Goal: Task Accomplishment & Management: Manage account settings

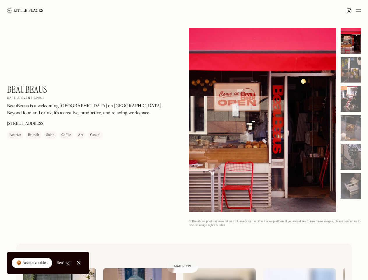
click at [359, 11] on img at bounding box center [359, 10] width 5 height 7
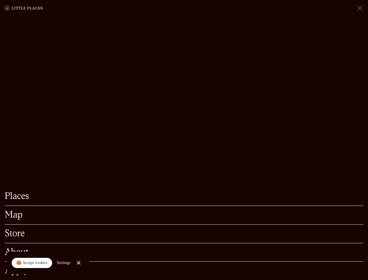
click at [32, 263] on div "🍪 Accept cookies" at bounding box center [31, 263] width 31 height 6
checkbox input "true"
click at [64, 263] on div "Settings" at bounding box center [64, 263] width 14 height 4
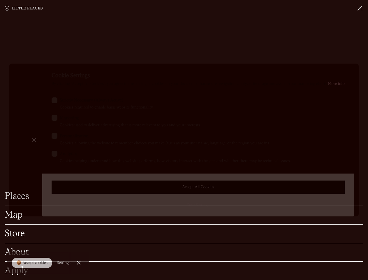
click at [79, 263] on div at bounding box center [184, 140] width 368 height 280
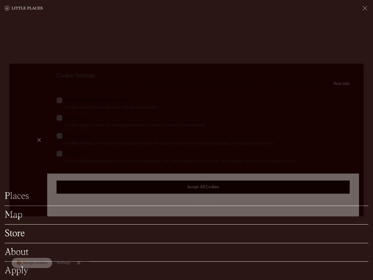
click at [263, 121] on label "Marketing Cookies used to deliver advertising that is more relevant to you and …" at bounding box center [204, 121] width 294 height 13
click at [69, 119] on input "Marketing Cookies used to deliver advertising that is more relevant to you and …" at bounding box center [67, 117] width 4 height 4
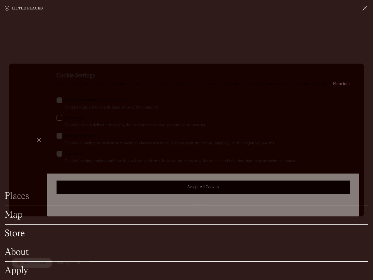
click at [263, 120] on label "Marketing Cookies used to deliver advertising that is more relevant to you and …" at bounding box center [204, 121] width 294 height 13
click at [69, 119] on input "Marketing Cookies used to deliver advertising that is more relevant to you and …" at bounding box center [67, 117] width 4 height 4
checkbox input "true"
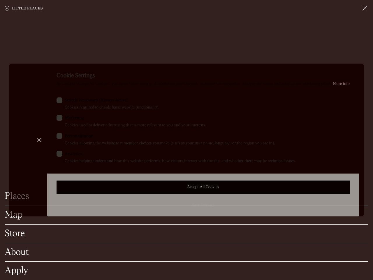
click at [351, 41] on div at bounding box center [186, 140] width 373 height 280
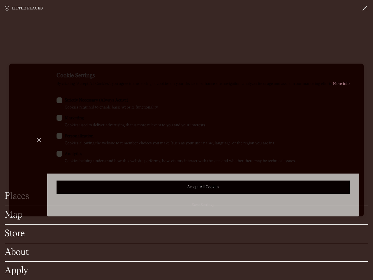
click at [351, 70] on div "Cookie Settings By clicking “Accept All Cookies”, you agree to the storing of c…" at bounding box center [203, 140] width 312 height 153
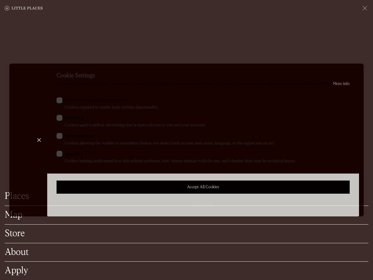
click at [351, 99] on div "Cookie Settings By clicking “Accept All Cookies”, you agree to the storing of c…" at bounding box center [203, 140] width 312 height 153
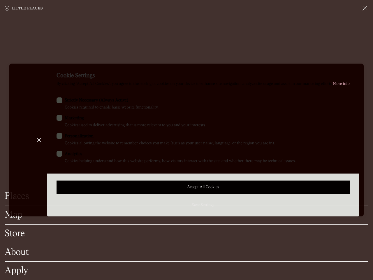
click at [351, 128] on div "Cookie Settings By clicking “Accept All Cookies”, you agree to the storing of c…" at bounding box center [203, 140] width 312 height 153
